Goal: Find specific page/section: Find specific page/section

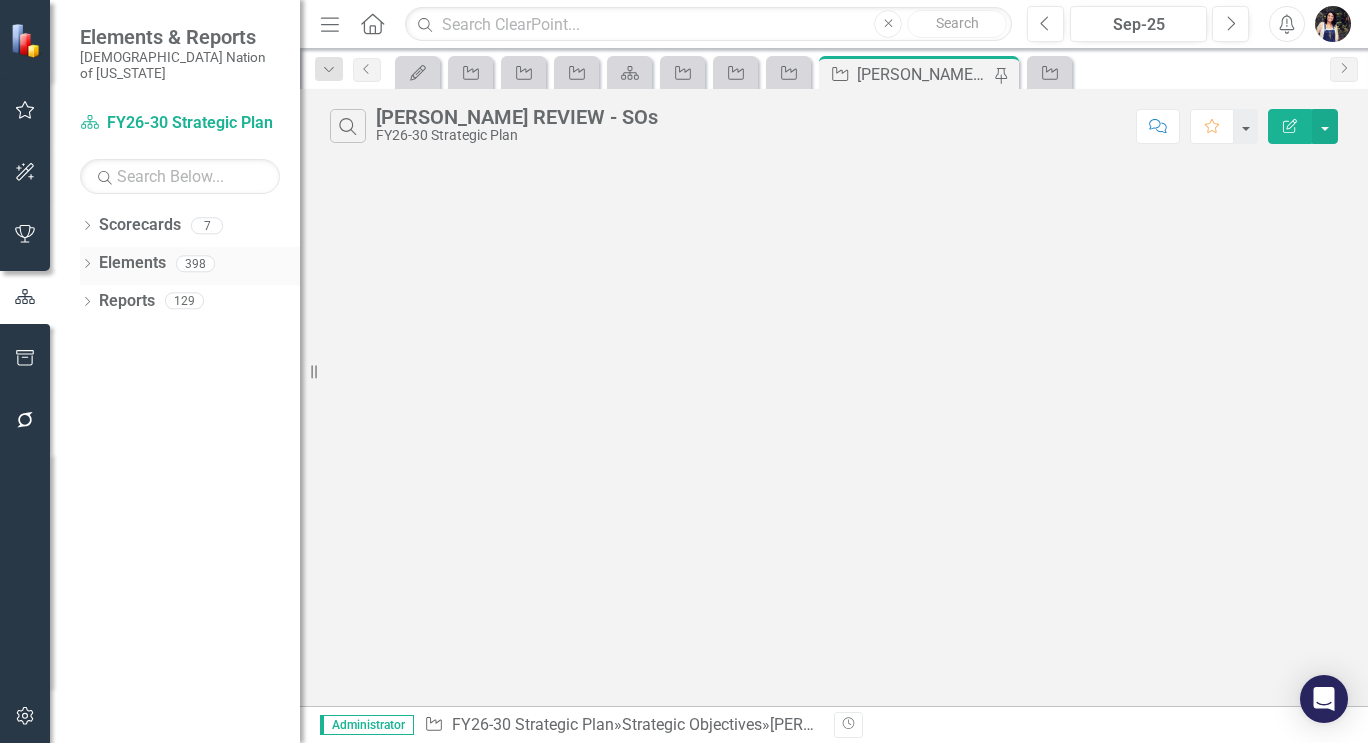
click at [153, 252] on link "Elements" at bounding box center [132, 263] width 67 height 23
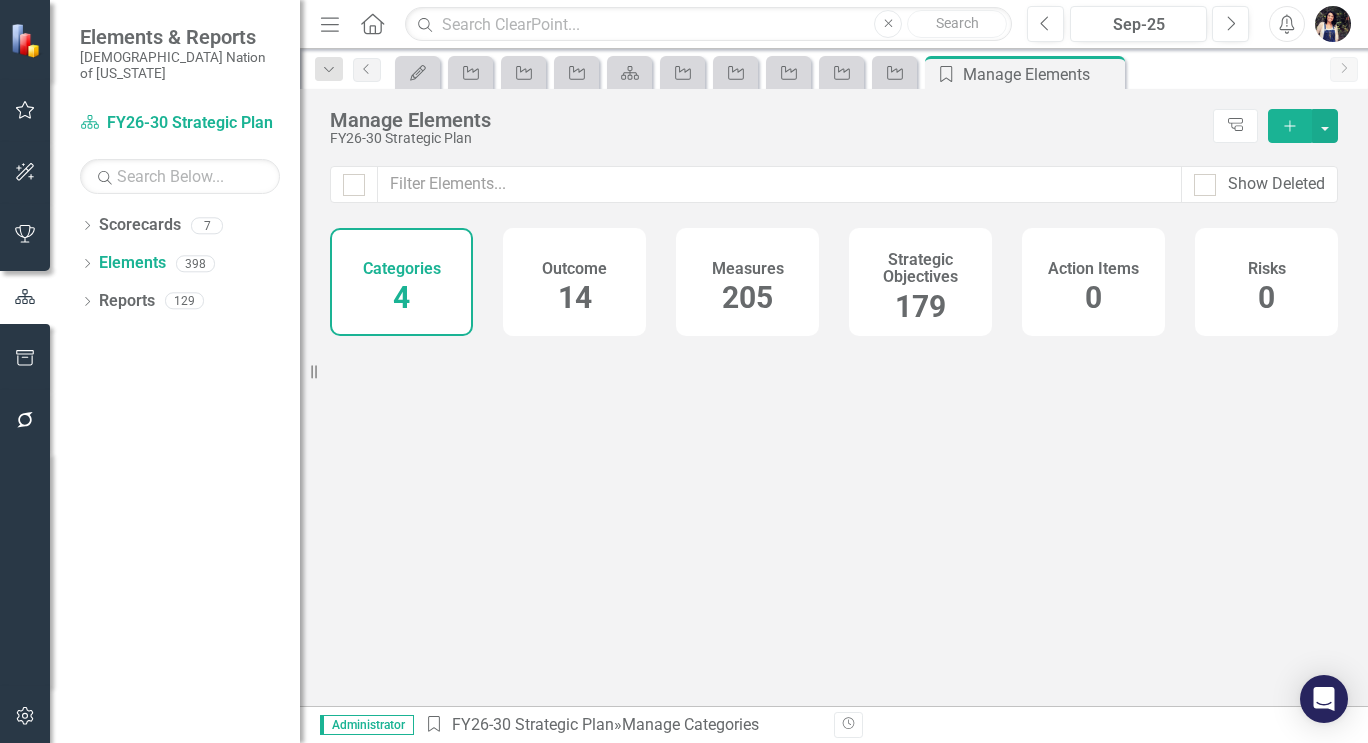
click at [909, 268] on h4 "Strategic Objectives" at bounding box center [920, 268] width 119 height 35
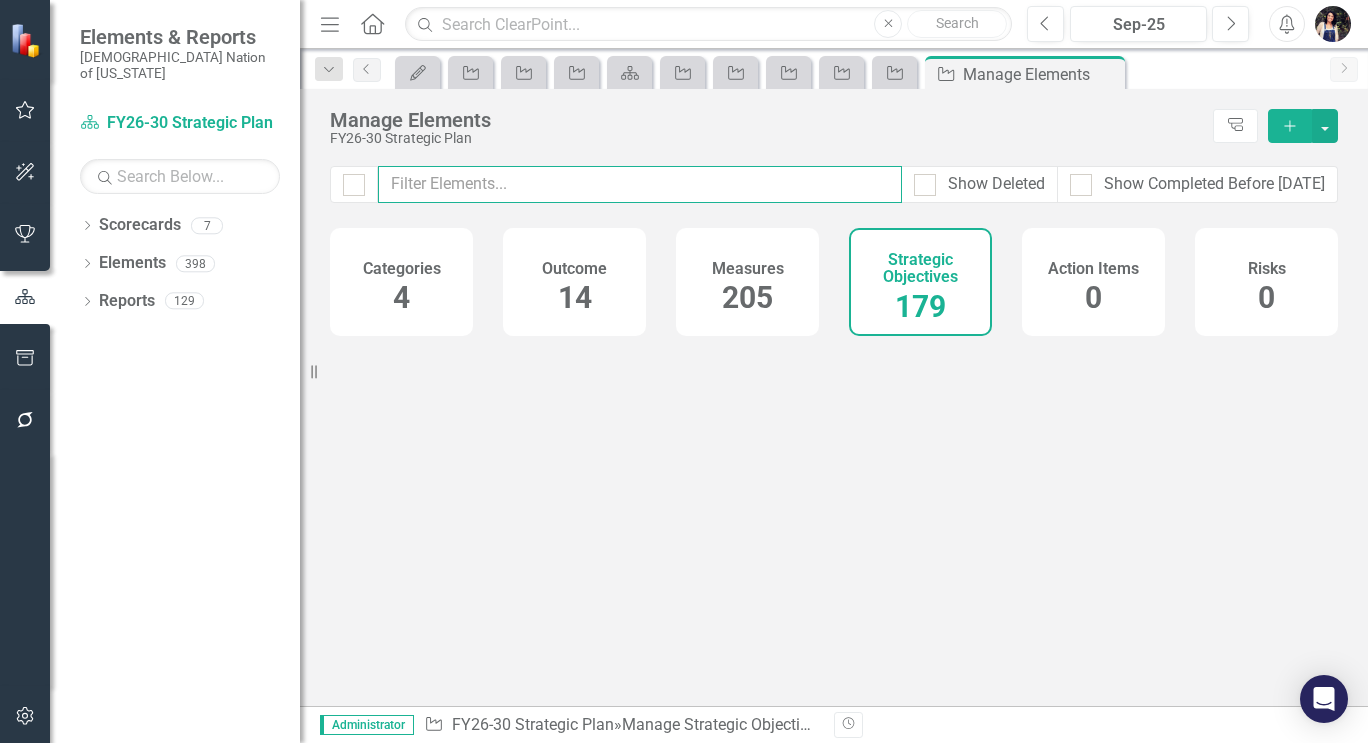
click at [861, 186] on input "text" at bounding box center [640, 184] width 524 height 37
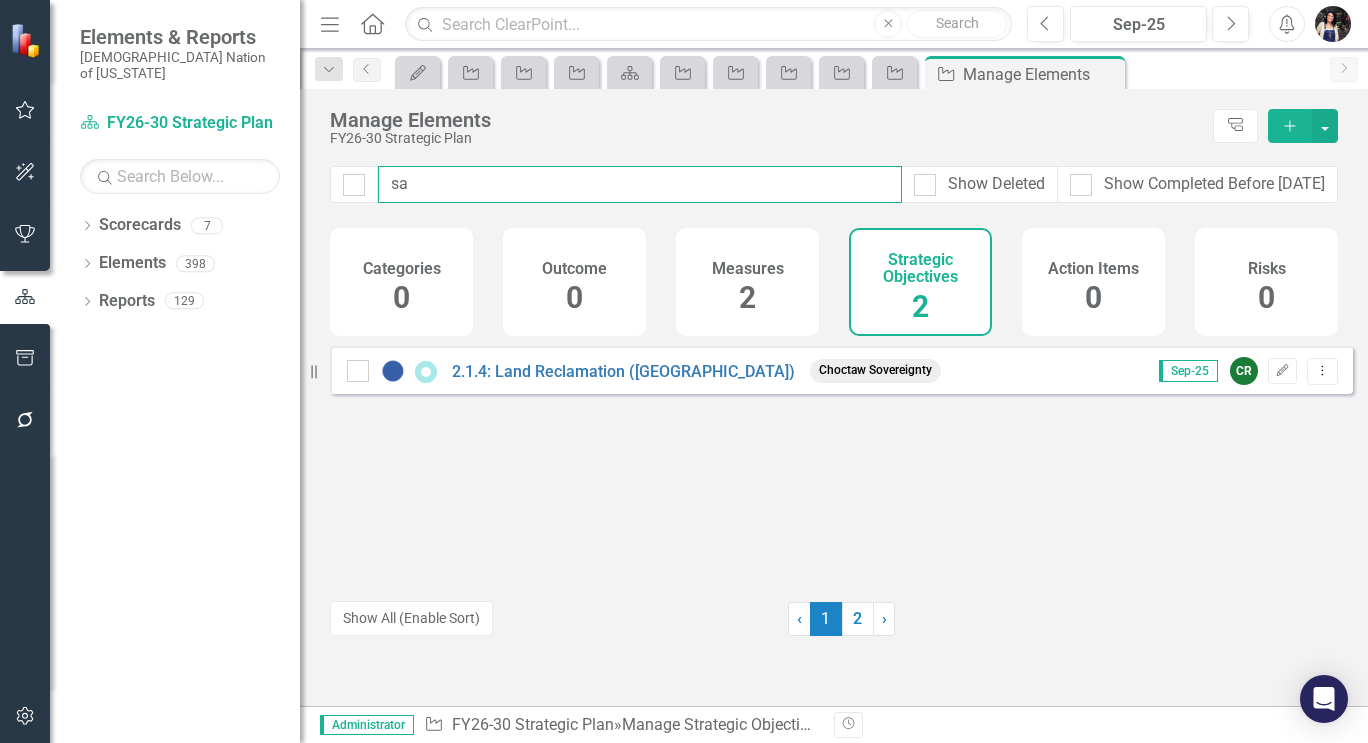
type input "s"
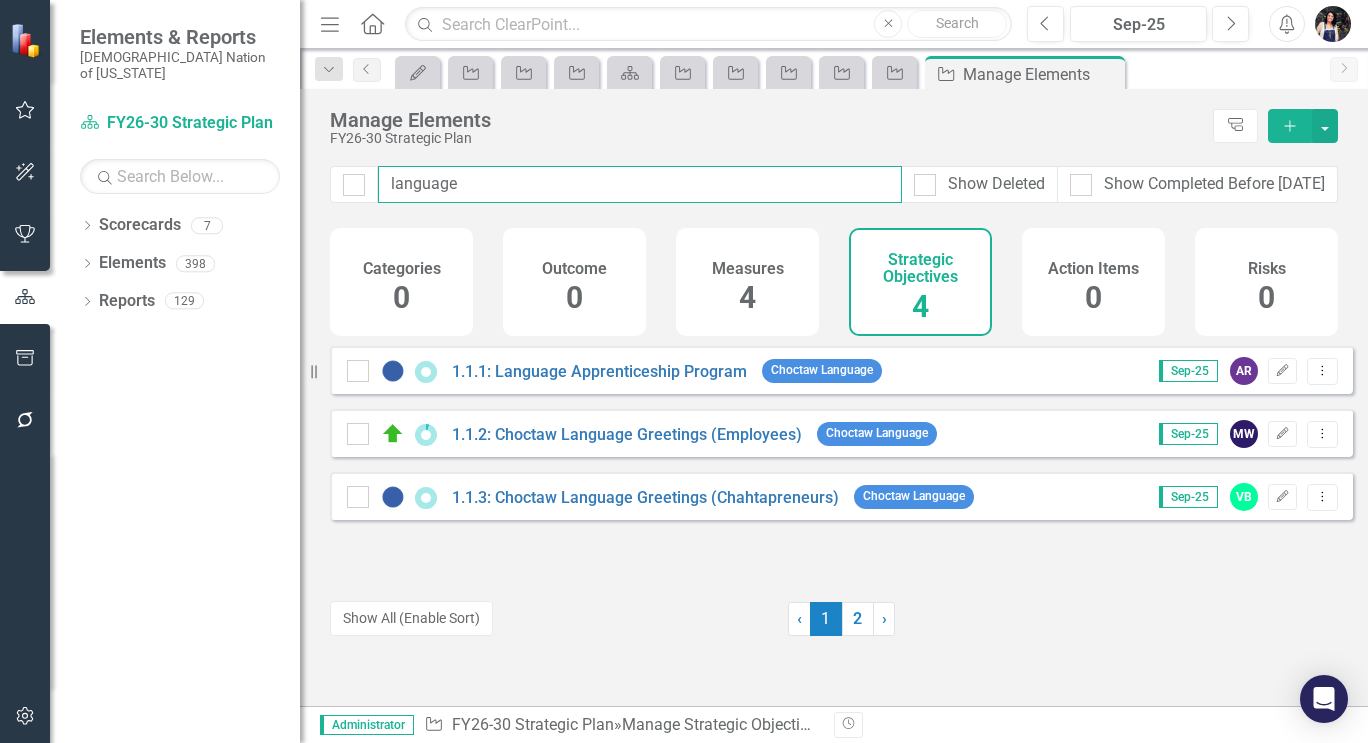
click at [428, 189] on input "language" at bounding box center [640, 184] width 524 height 37
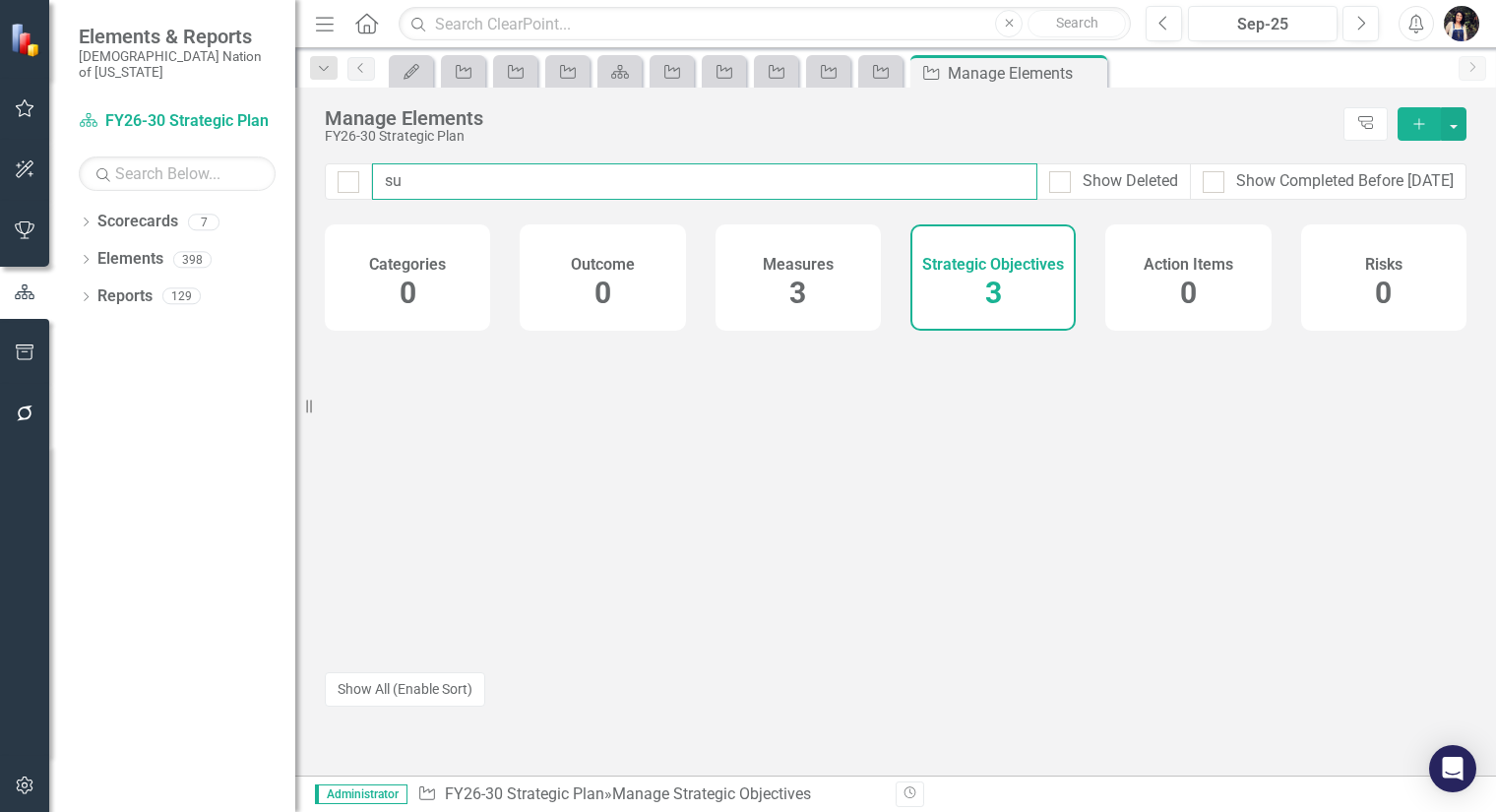
type input "s"
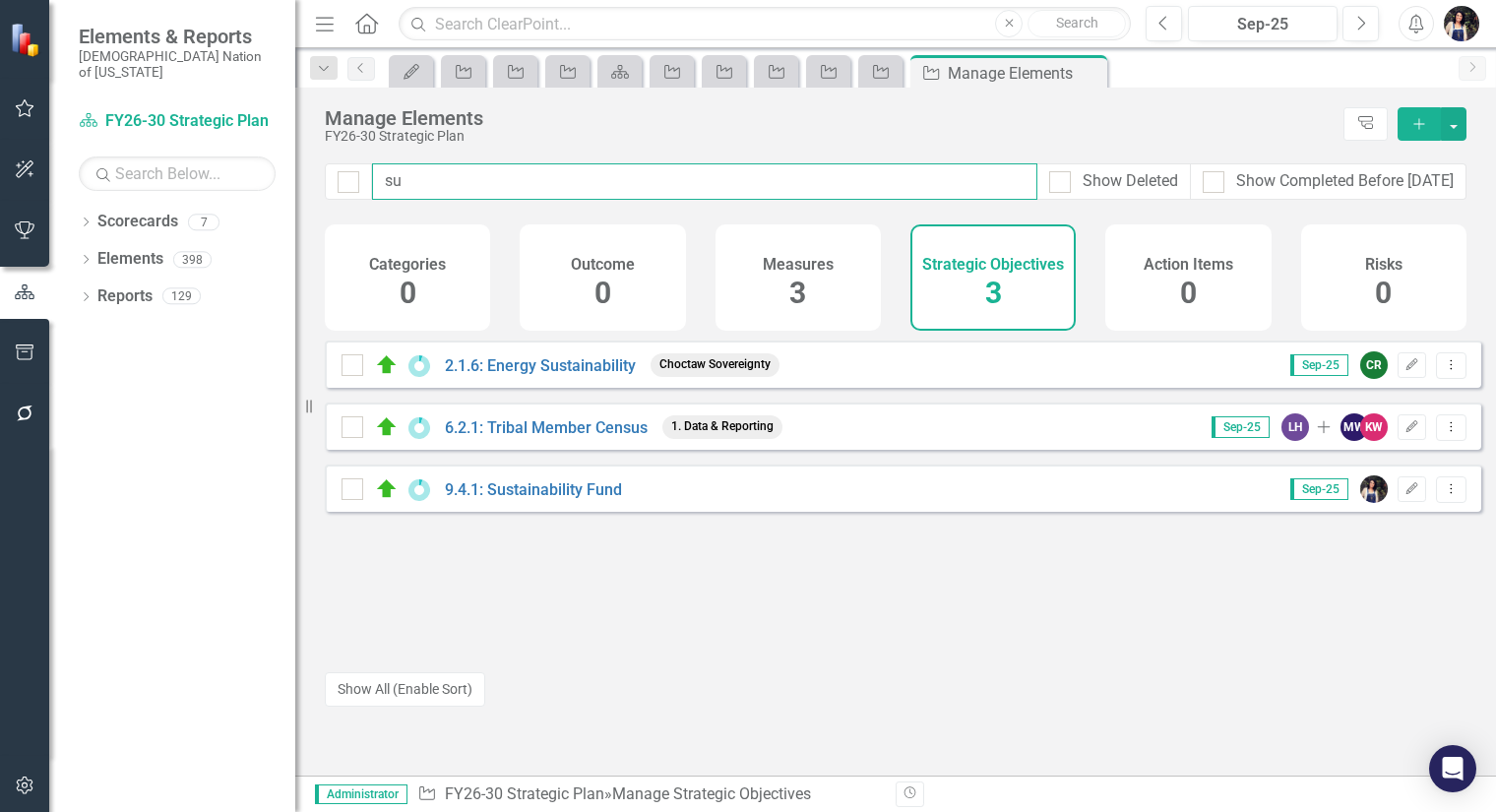
type input "s"
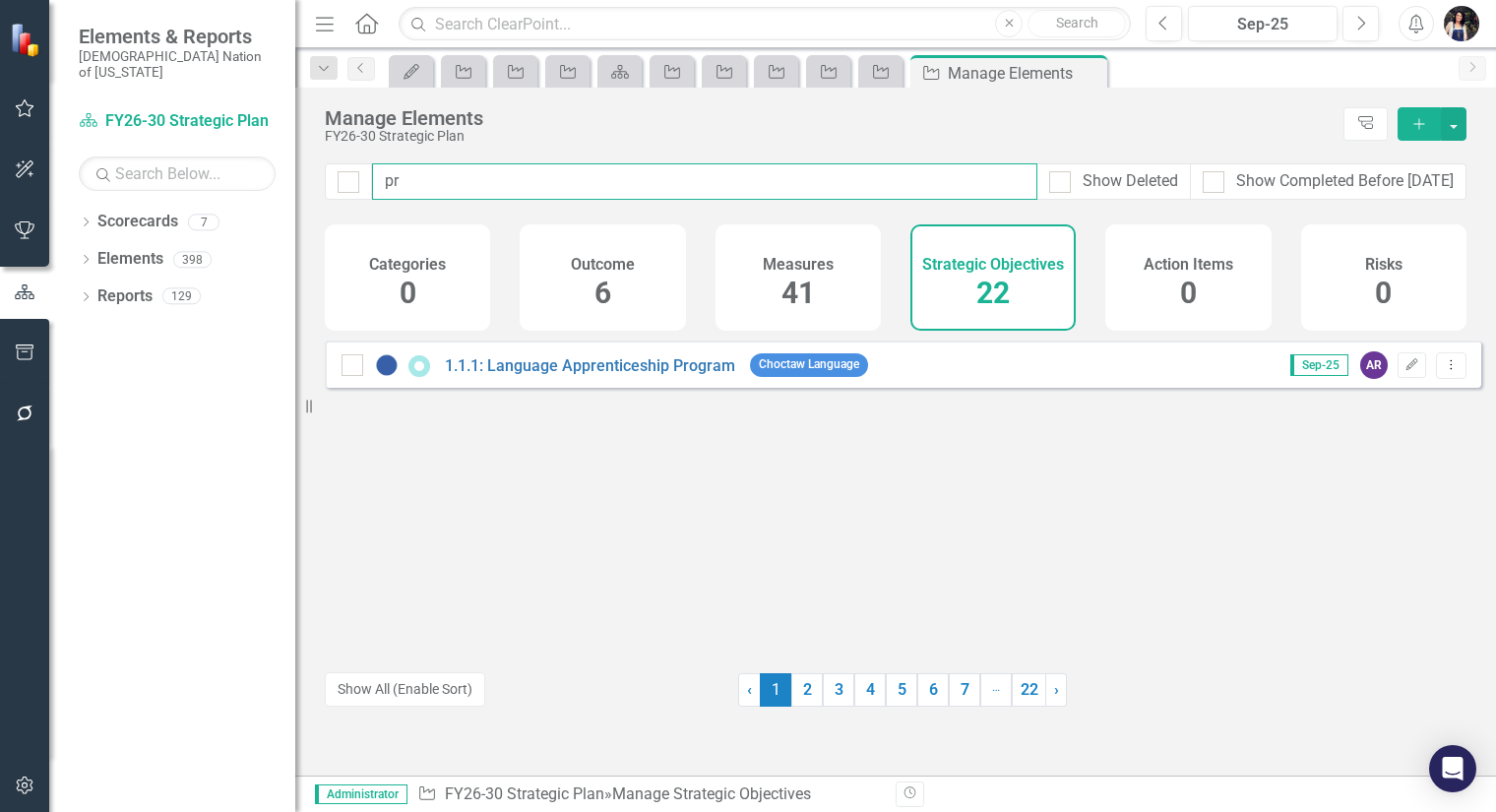
type input "p"
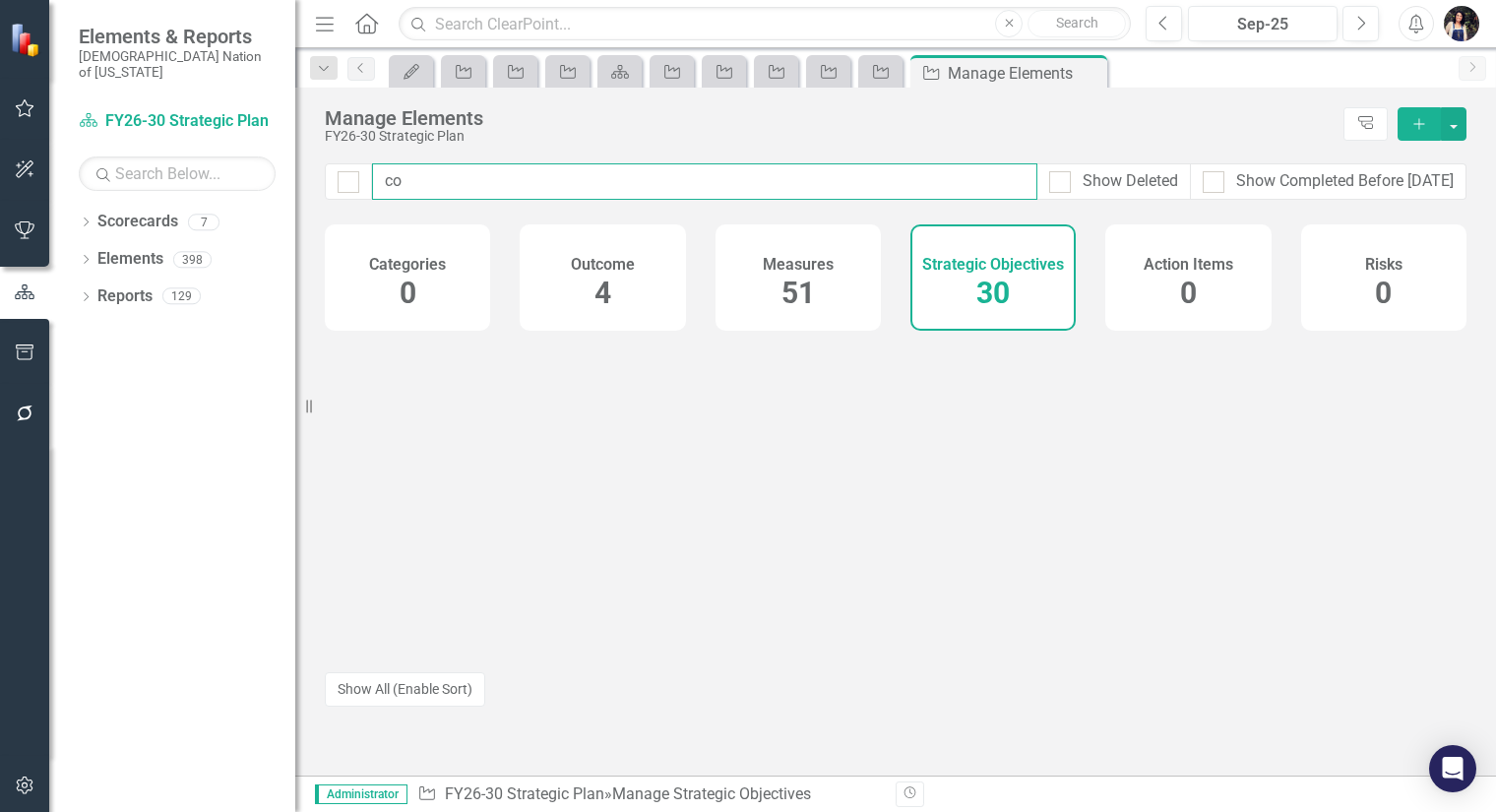
type input "c"
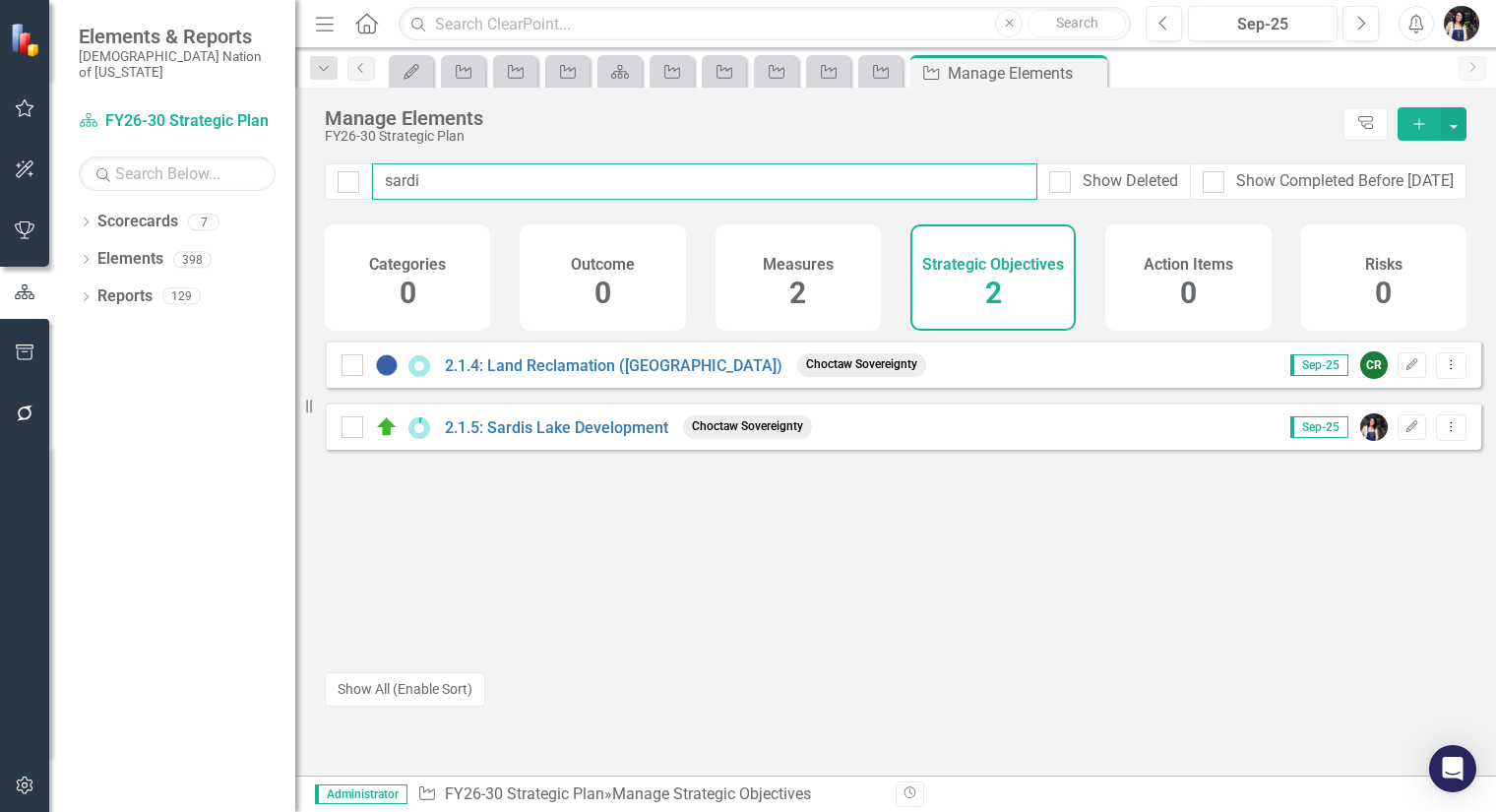
drag, startPoint x: 443, startPoint y: 178, endPoint x: 335, endPoint y: 165, distance: 108.8
click at [334, 159] on div "Manage Elements FY26-30 Strategic Plan Tree Explorer Add sardi Show Deleted Sho…" at bounding box center [896, 431] width 1201 height 688
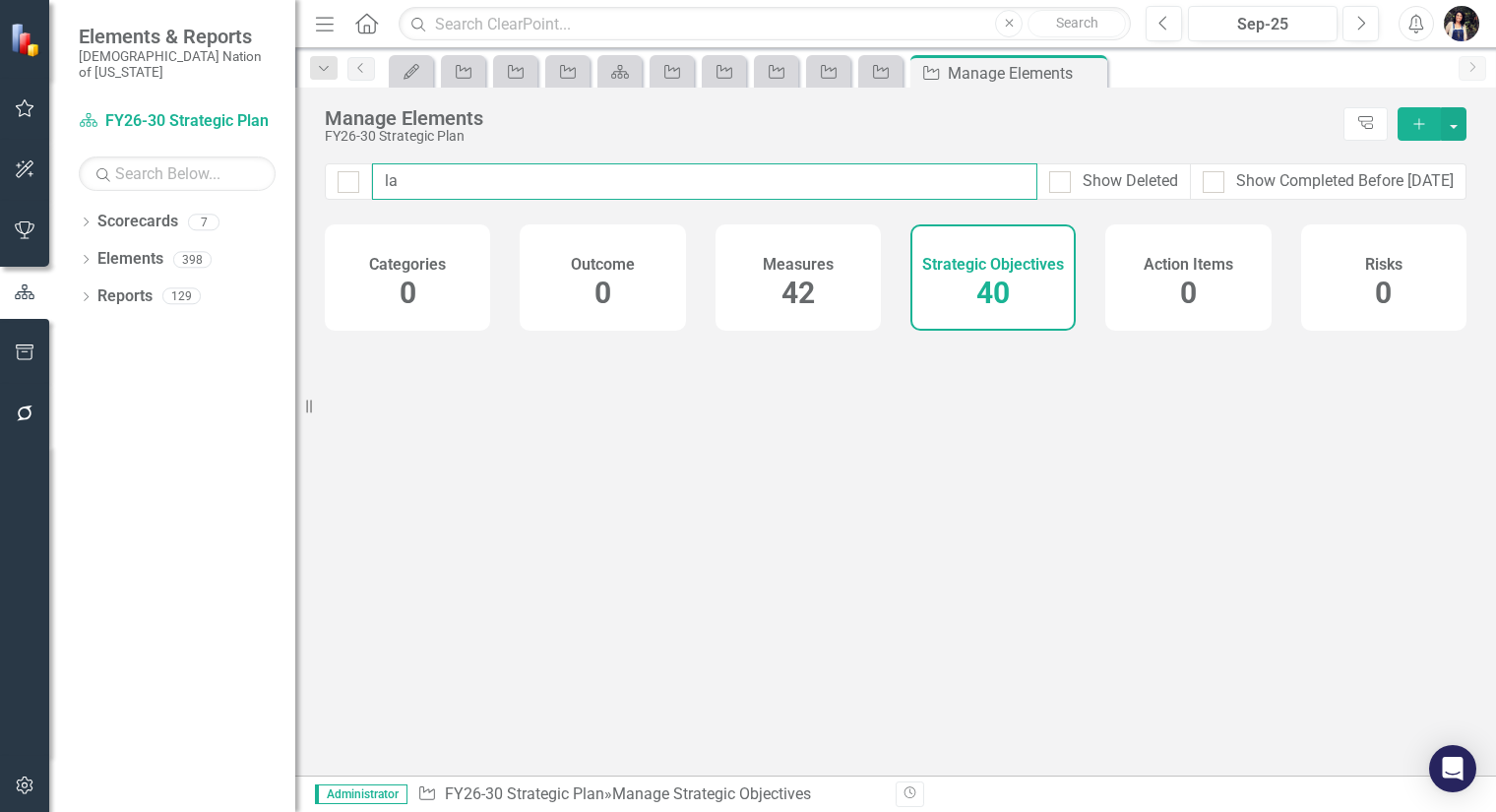
type input "l"
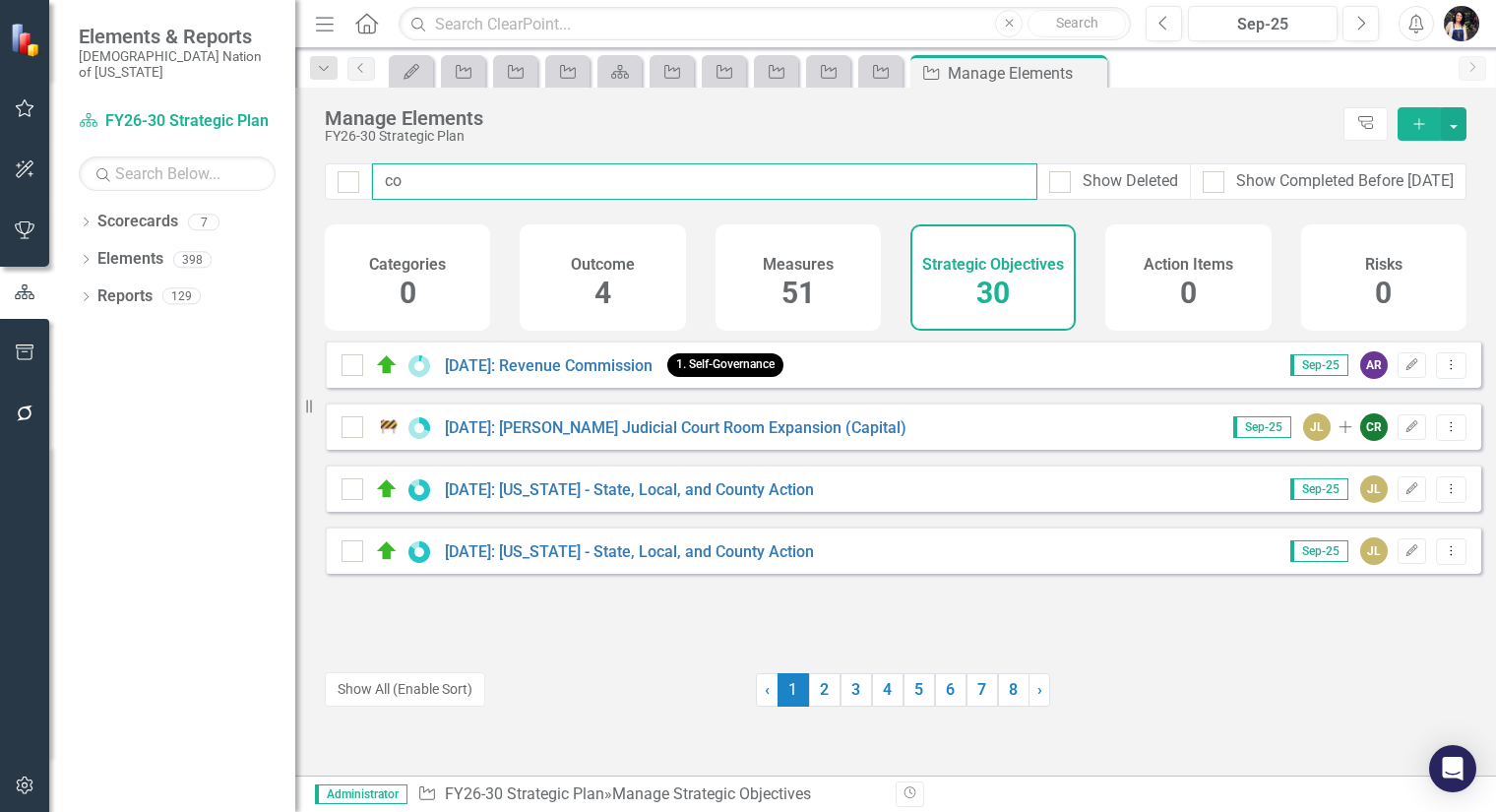
type input "c"
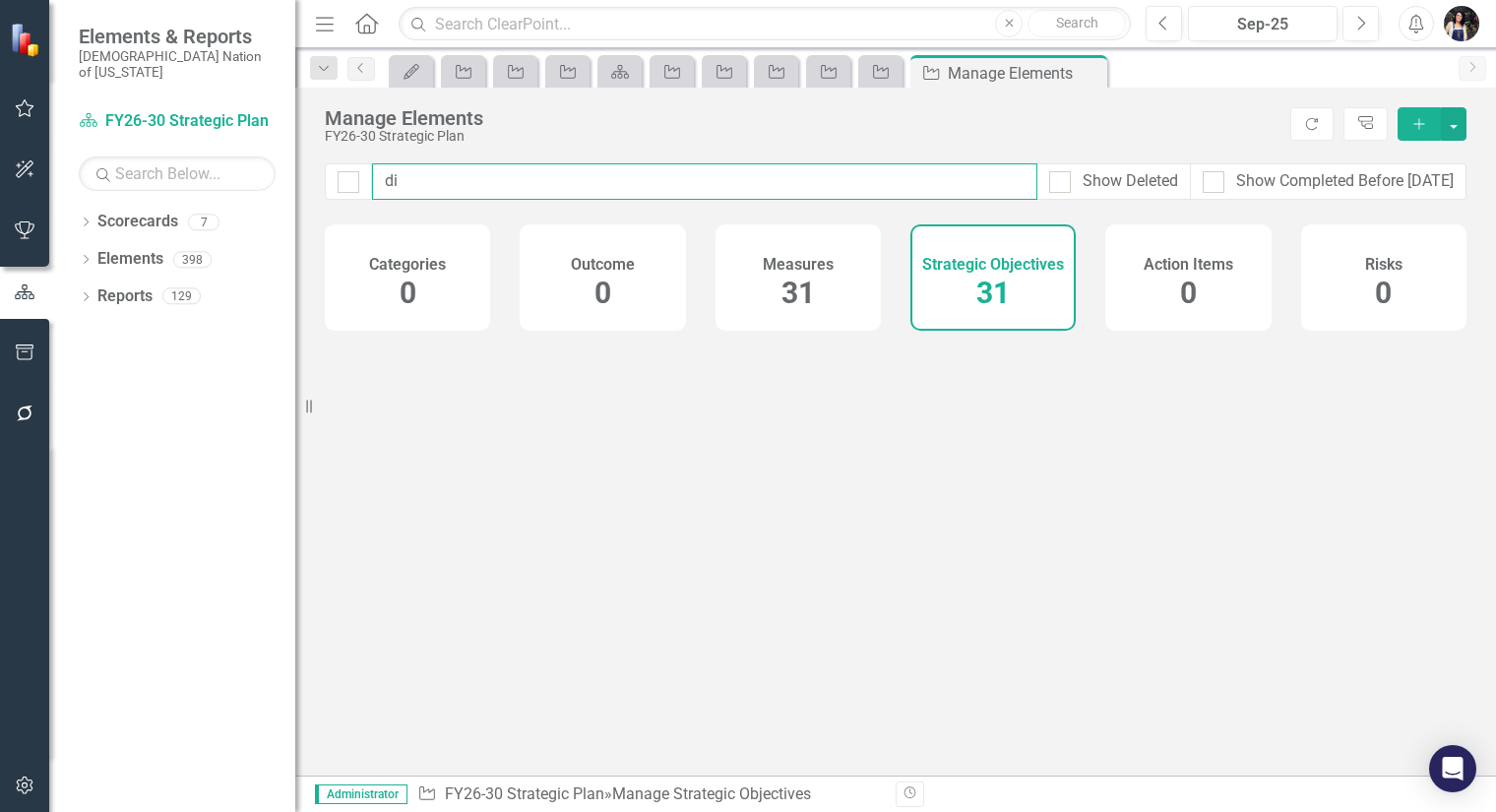
type input "d"
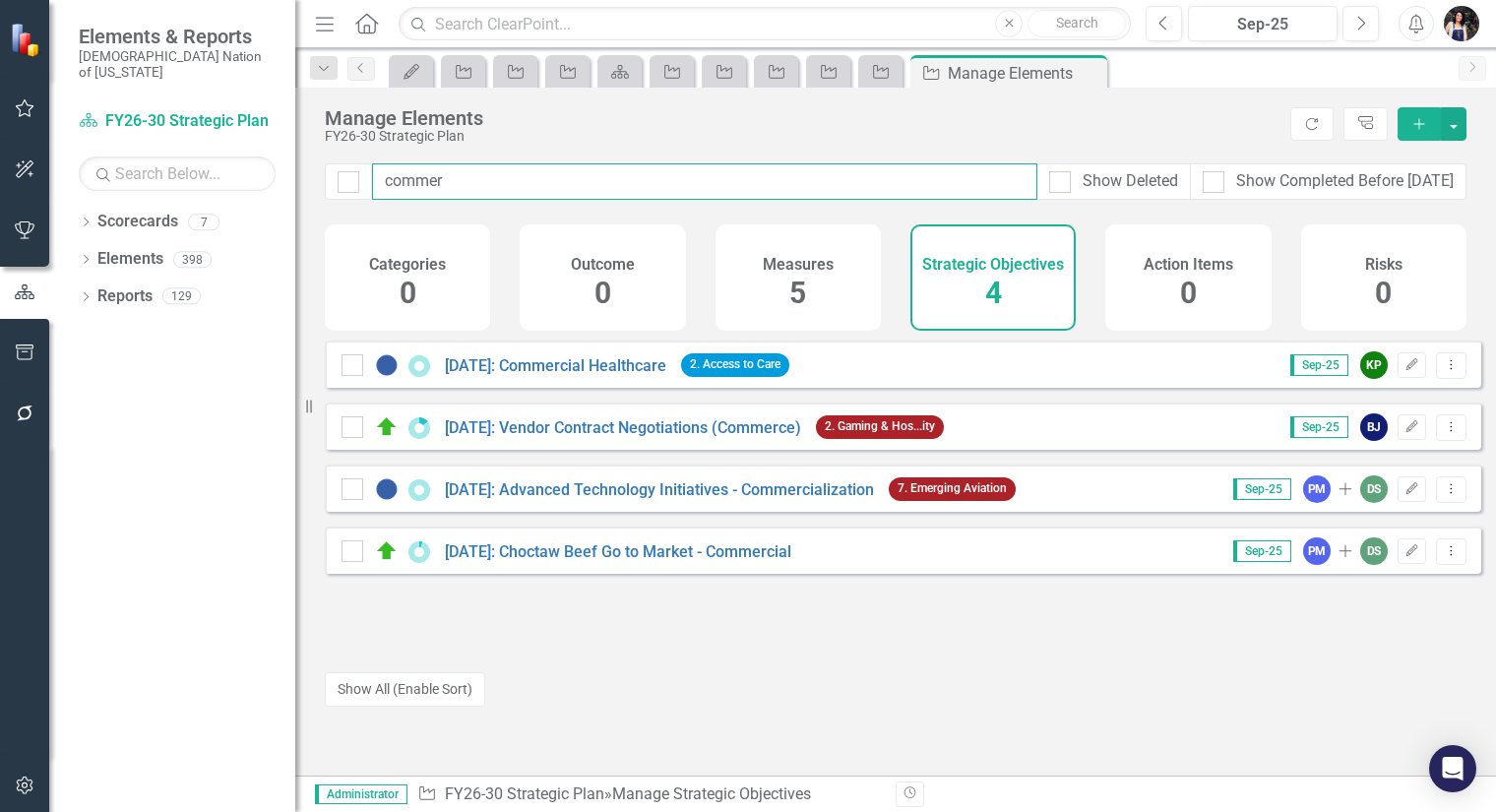
type input "commer"
